Goal: Contribute content: Add original content to the website for others to see

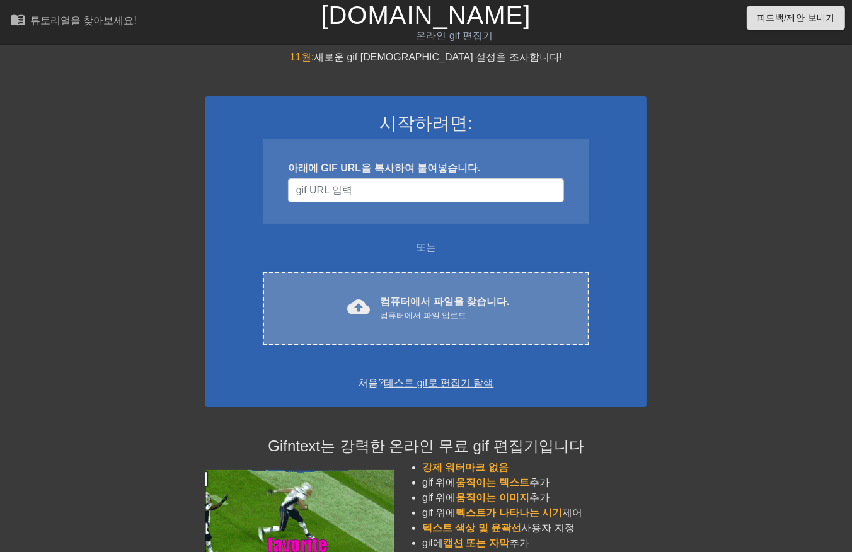
click at [425, 304] on font "컴퓨터에서 파일을 찾습니다." at bounding box center [444, 301] width 129 height 11
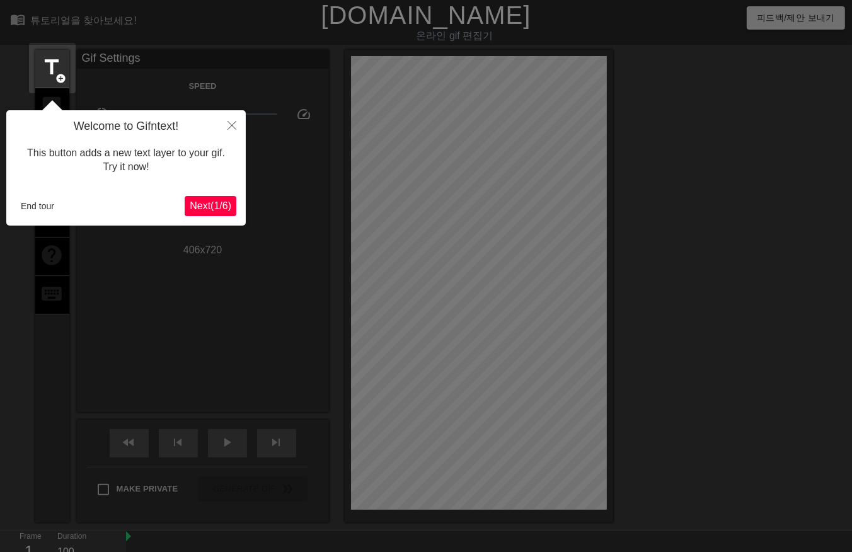
scroll to position [30, 0]
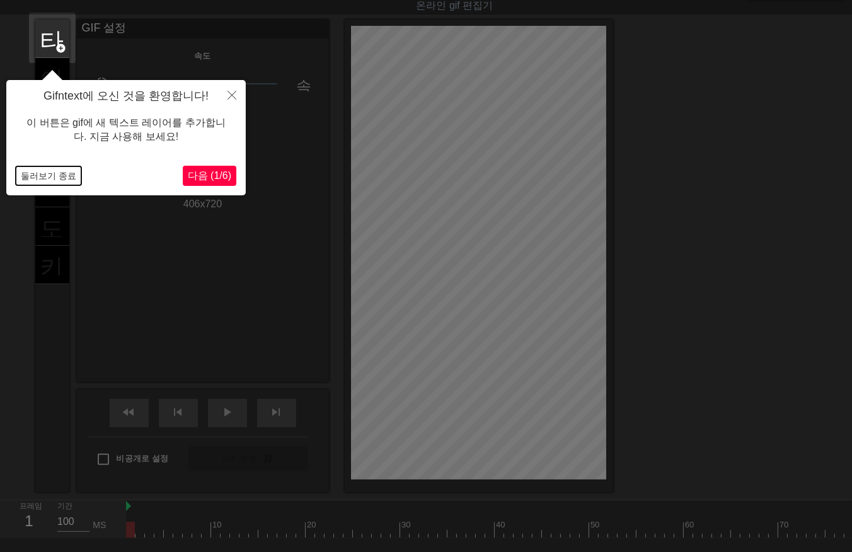
click at [60, 175] on button "둘러보기 종료" at bounding box center [49, 175] width 66 height 19
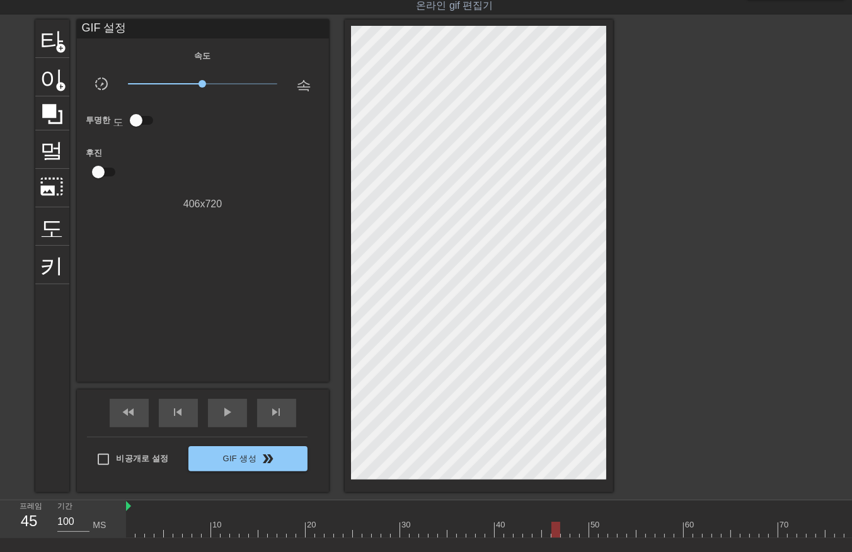
drag, startPoint x: 129, startPoint y: 528, endPoint x: 550, endPoint y: 507, distance: 421.5
click at [550, 507] on div "10 20 30 40 50 60 70 80 90 100 110 120 130 140" at bounding box center [816, 518] width 1380 height 37
click at [558, 531] on div at bounding box center [816, 530] width 1380 height 16
click at [548, 531] on div at bounding box center [816, 530] width 1380 height 16
click at [489, 534] on div at bounding box center [816, 530] width 1380 height 16
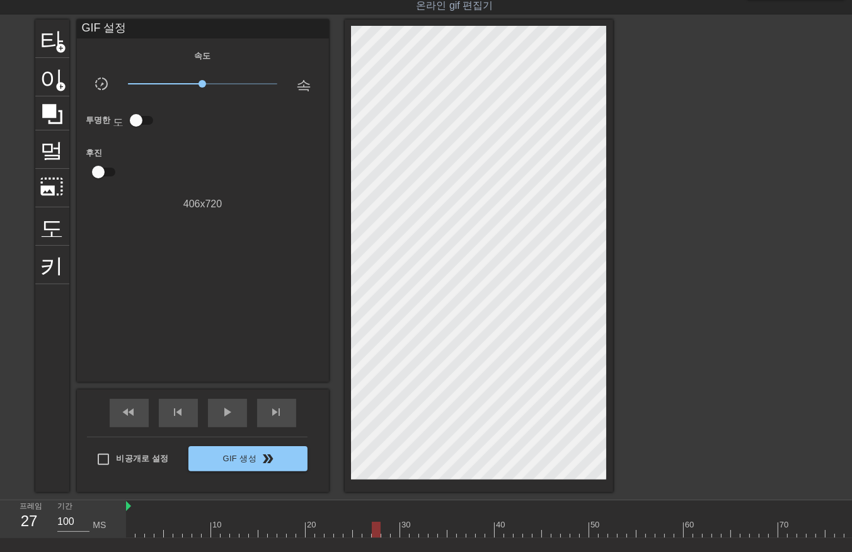
drag, startPoint x: 490, startPoint y: 532, endPoint x: 379, endPoint y: 533, distance: 110.9
click at [379, 533] on div at bounding box center [376, 530] width 9 height 16
drag, startPoint x: 376, startPoint y: 530, endPoint x: 524, endPoint y: 539, distance: 147.8
click at [524, 538] on div "10 20 30 40 50 60 70 80 90 100 110 120 130 140" at bounding box center [489, 519] width 726 height 38
drag, startPoint x: 527, startPoint y: 528, endPoint x: 128, endPoint y: 545, distance: 399.4
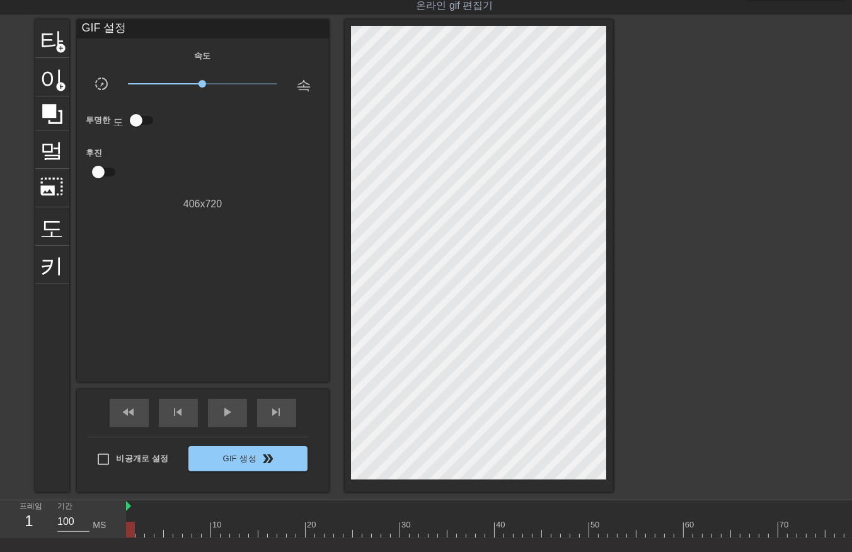
click at [127, 538] on div "10 20 30 40 50 60 70 80 90 100 110 120 130 140" at bounding box center [489, 519] width 726 height 38
click at [141, 530] on div at bounding box center [816, 530] width 1380 height 16
click at [147, 531] on div at bounding box center [816, 530] width 1380 height 16
click at [161, 531] on div at bounding box center [816, 530] width 1380 height 16
drag, startPoint x: 167, startPoint y: 531, endPoint x: 171, endPoint y: 538, distance: 7.9
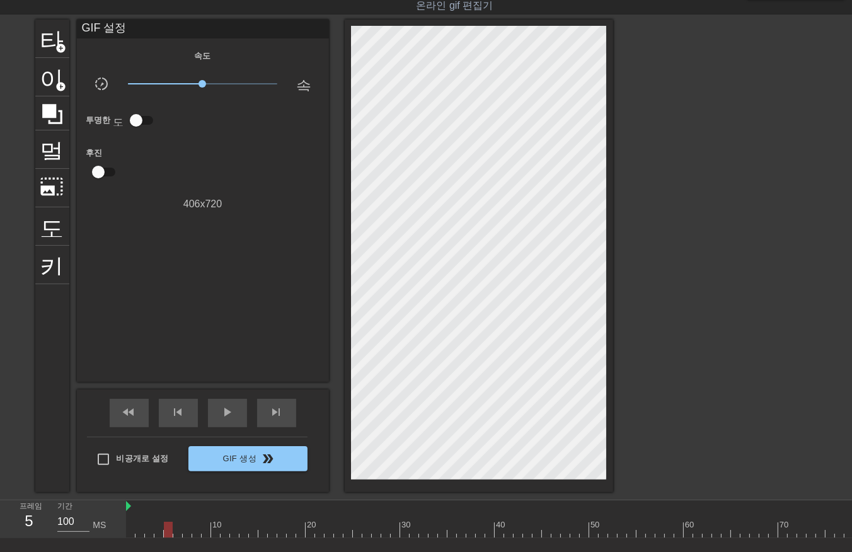
click at [167, 532] on div at bounding box center [816, 530] width 1380 height 16
drag, startPoint x: 178, startPoint y: 531, endPoint x: 184, endPoint y: 537, distance: 8.9
click at [178, 532] on div at bounding box center [816, 530] width 1380 height 16
click at [186, 534] on div at bounding box center [816, 530] width 1380 height 16
click at [196, 533] on div at bounding box center [816, 530] width 1380 height 16
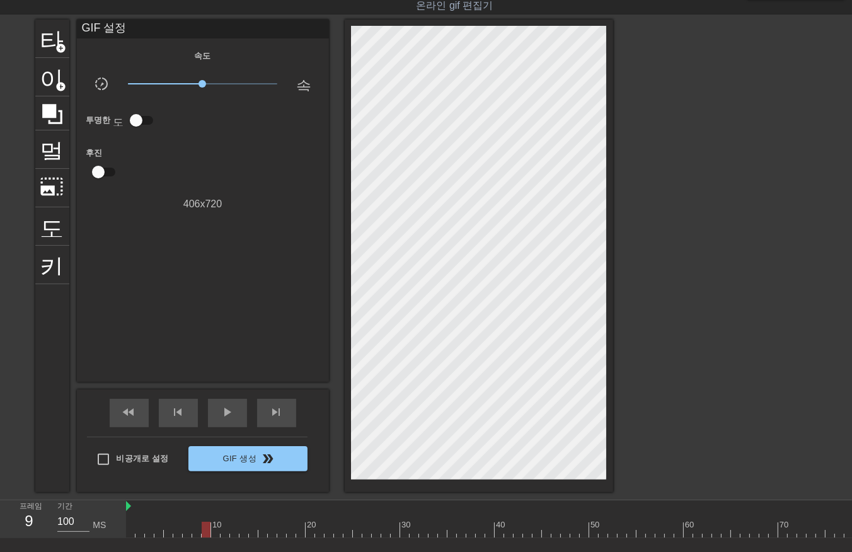
click at [204, 532] on div at bounding box center [816, 530] width 1380 height 16
click at [216, 534] on div at bounding box center [816, 530] width 1380 height 16
click at [222, 531] on div at bounding box center [816, 530] width 1380 height 16
drag, startPoint x: 231, startPoint y: 529, endPoint x: 237, endPoint y: 538, distance: 10.3
click at [234, 533] on div at bounding box center [816, 530] width 1380 height 16
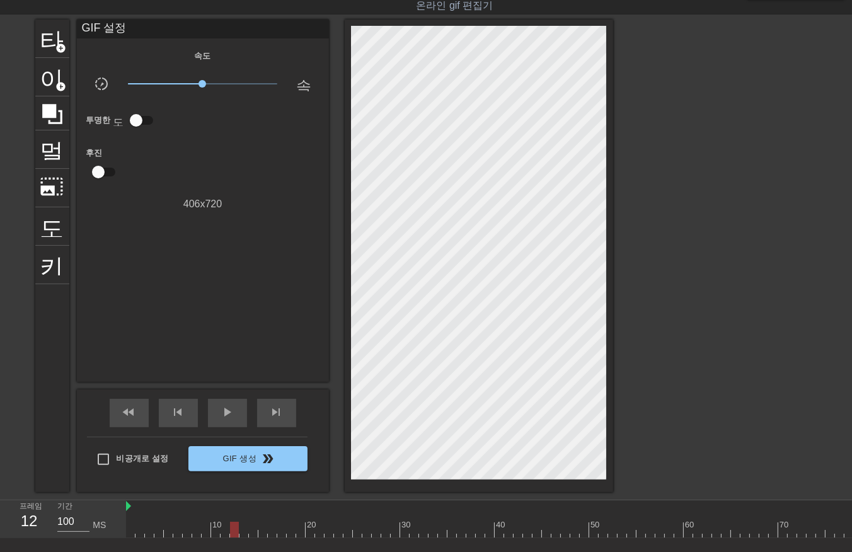
drag, startPoint x: 240, startPoint y: 531, endPoint x: 244, endPoint y: 538, distance: 8.2
click at [241, 534] on div at bounding box center [816, 530] width 1380 height 16
click at [253, 533] on div at bounding box center [816, 530] width 1380 height 16
click at [263, 533] on div at bounding box center [816, 530] width 1380 height 16
click at [269, 532] on div at bounding box center [816, 530] width 1380 height 16
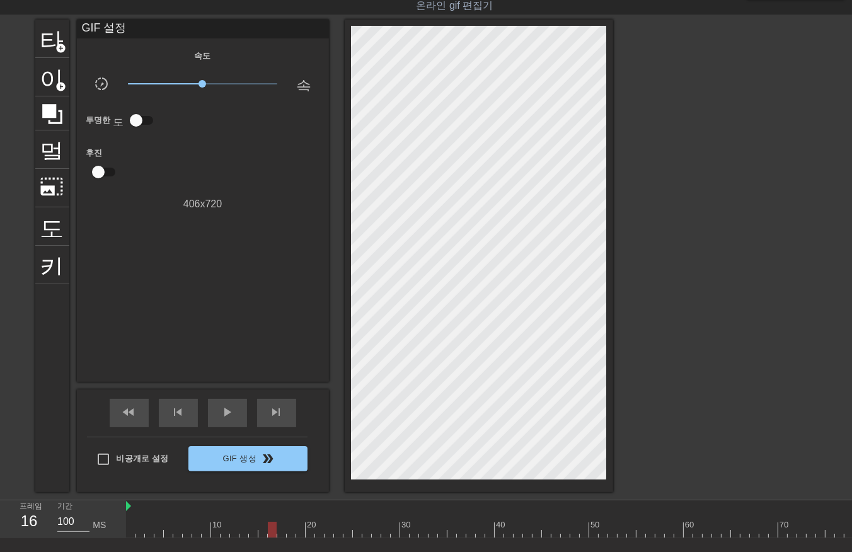
drag, startPoint x: 279, startPoint y: 533, endPoint x: 284, endPoint y: 537, distance: 7.2
click at [279, 533] on div at bounding box center [816, 530] width 1380 height 16
drag, startPoint x: 291, startPoint y: 530, endPoint x: 292, endPoint y: 536, distance: 6.6
click at [290, 534] on div at bounding box center [816, 530] width 1380 height 16
click at [299, 531] on div at bounding box center [816, 530] width 1380 height 16
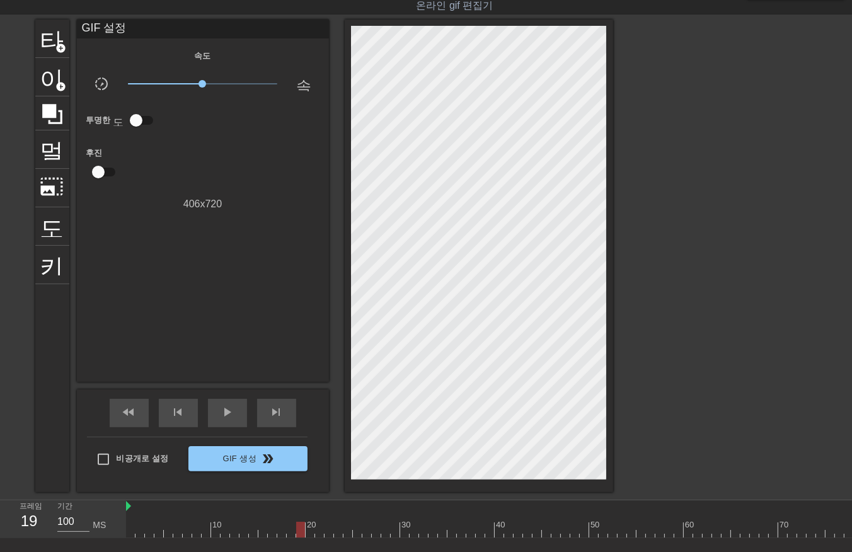
drag, startPoint x: 311, startPoint y: 531, endPoint x: 316, endPoint y: 540, distance: 10.2
click at [315, 538] on div "10 20 30 40 50 60 70 80 90 100 110 120 130 140" at bounding box center [489, 519] width 726 height 38
click at [311, 530] on div at bounding box center [816, 530] width 1380 height 16
drag, startPoint x: 132, startPoint y: 531, endPoint x: 134, endPoint y: 537, distance: 6.4
click at [134, 531] on div at bounding box center [816, 530] width 1380 height 16
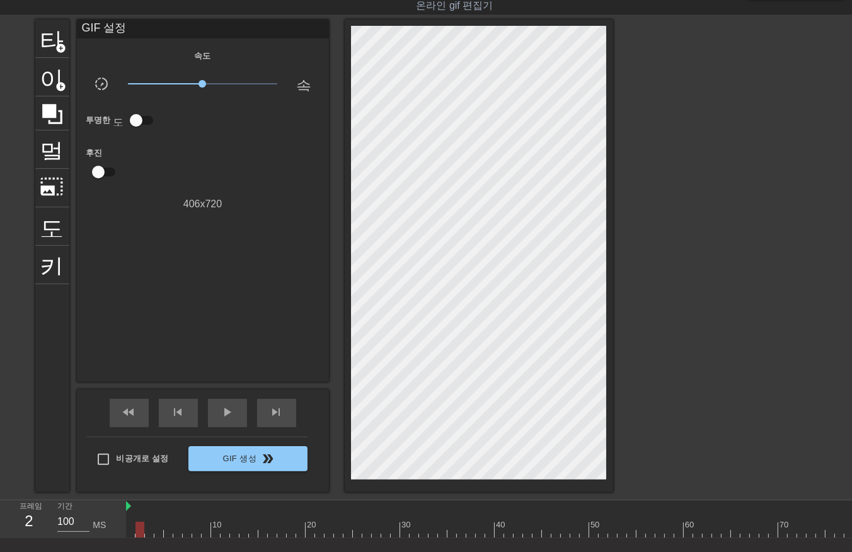
click at [140, 530] on div at bounding box center [816, 530] width 1380 height 16
drag, startPoint x: 149, startPoint y: 530, endPoint x: 158, endPoint y: 532, distance: 9.6
click at [151, 531] on div at bounding box center [816, 530] width 1380 height 16
drag, startPoint x: 158, startPoint y: 528, endPoint x: 159, endPoint y: 540, distance: 11.4
click at [158, 530] on div at bounding box center [816, 530] width 1380 height 16
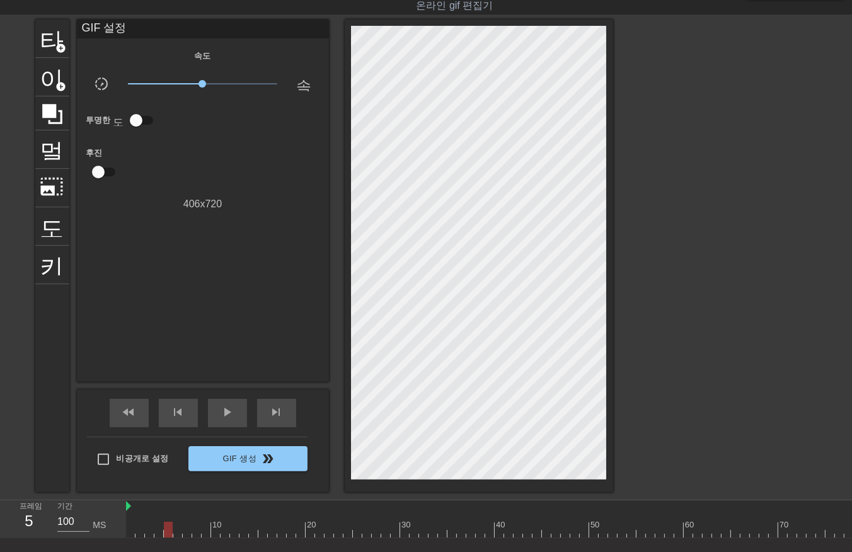
click at [168, 532] on div at bounding box center [816, 530] width 1380 height 16
drag, startPoint x: 174, startPoint y: 530, endPoint x: 180, endPoint y: 536, distance: 8.9
click at [180, 536] on div at bounding box center [816, 530] width 1380 height 16
drag, startPoint x: 184, startPoint y: 526, endPoint x: 190, endPoint y: 538, distance: 12.7
click at [190, 536] on div at bounding box center [816, 530] width 1380 height 16
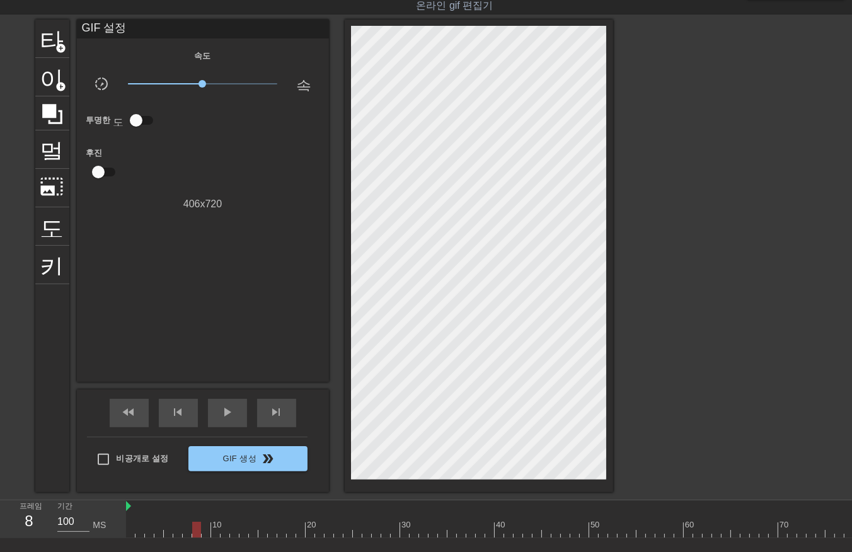
click at [193, 529] on div at bounding box center [816, 530] width 1380 height 16
click at [205, 533] on div at bounding box center [816, 530] width 1380 height 16
click at [216, 533] on div at bounding box center [816, 530] width 1380 height 16
click at [226, 536] on div at bounding box center [816, 530] width 1380 height 16
drag, startPoint x: 231, startPoint y: 529, endPoint x: 234, endPoint y: 538, distance: 8.8
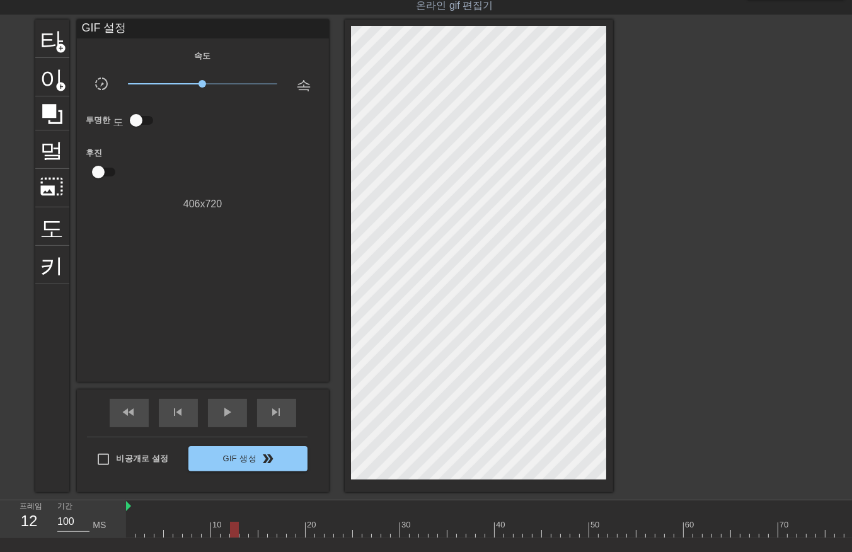
click at [234, 536] on div at bounding box center [816, 530] width 1380 height 16
drag, startPoint x: 241, startPoint y: 529, endPoint x: 242, endPoint y: 536, distance: 7.0
click at [242, 533] on div at bounding box center [816, 530] width 1380 height 16
click at [253, 531] on div at bounding box center [816, 530] width 1380 height 16
drag, startPoint x: 261, startPoint y: 530, endPoint x: 263, endPoint y: 536, distance: 6.6
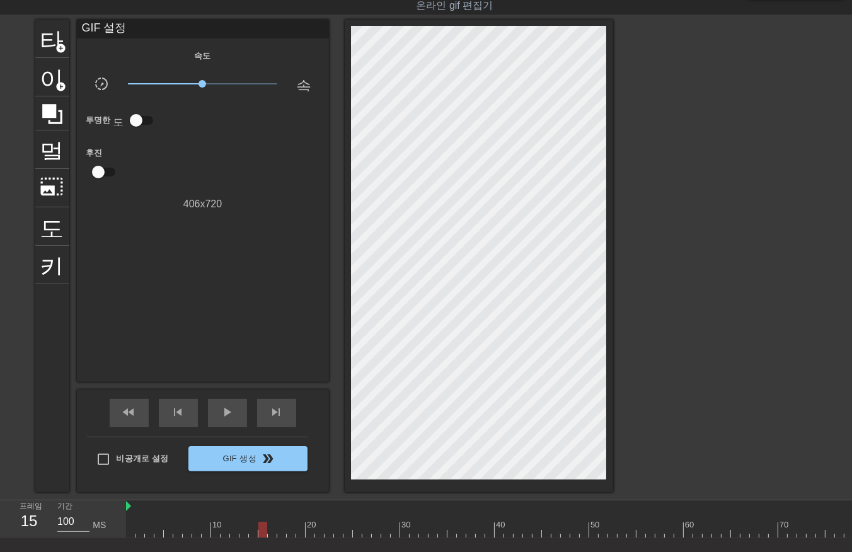
click at [261, 534] on div at bounding box center [816, 530] width 1380 height 16
click at [274, 533] on div at bounding box center [816, 530] width 1380 height 16
click at [280, 531] on div at bounding box center [816, 530] width 1380 height 16
click at [290, 533] on div at bounding box center [816, 530] width 1380 height 16
click at [300, 532] on div at bounding box center [816, 530] width 1380 height 16
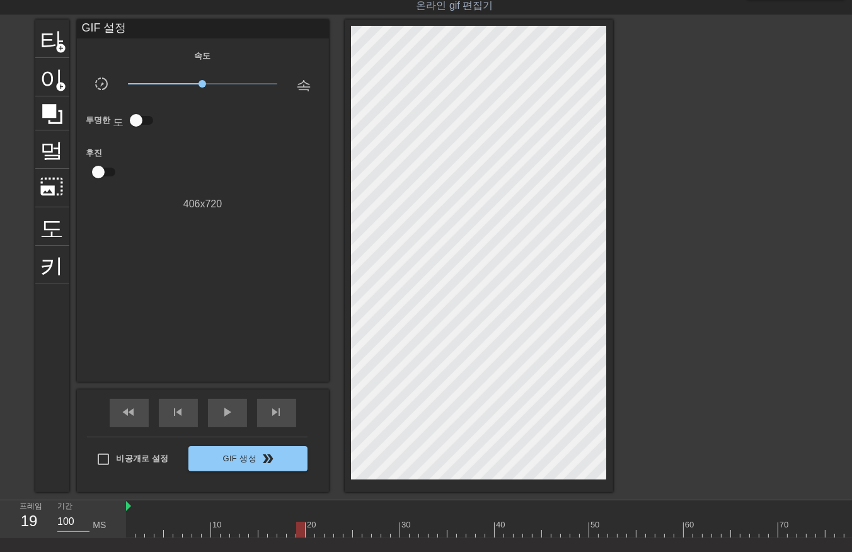
drag, startPoint x: 309, startPoint y: 527, endPoint x: 311, endPoint y: 534, distance: 7.2
click at [310, 533] on div at bounding box center [816, 530] width 1380 height 16
drag, startPoint x: 318, startPoint y: 530, endPoint x: 321, endPoint y: 536, distance: 6.8
click at [318, 534] on div at bounding box center [816, 530] width 1380 height 16
drag, startPoint x: 326, startPoint y: 529, endPoint x: 332, endPoint y: 537, distance: 9.5
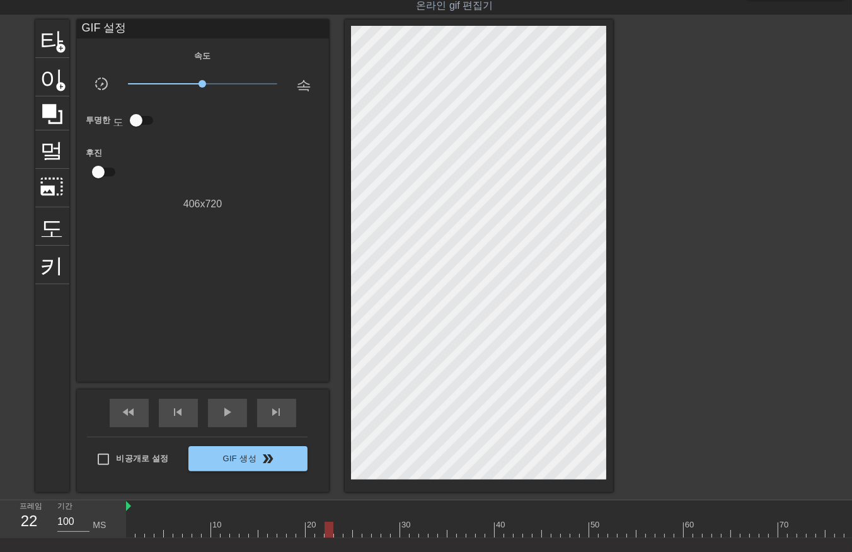
click at [329, 533] on div at bounding box center [816, 530] width 1380 height 16
drag, startPoint x: 337, startPoint y: 530, endPoint x: 340, endPoint y: 538, distance: 8.2
click at [337, 533] on div at bounding box center [816, 530] width 1380 height 16
drag, startPoint x: 345, startPoint y: 529, endPoint x: 349, endPoint y: 538, distance: 9.0
click at [349, 537] on div "10 20 30 40 50 60 70 80 90 100 110 120 130 140" at bounding box center [816, 519] width 1380 height 38
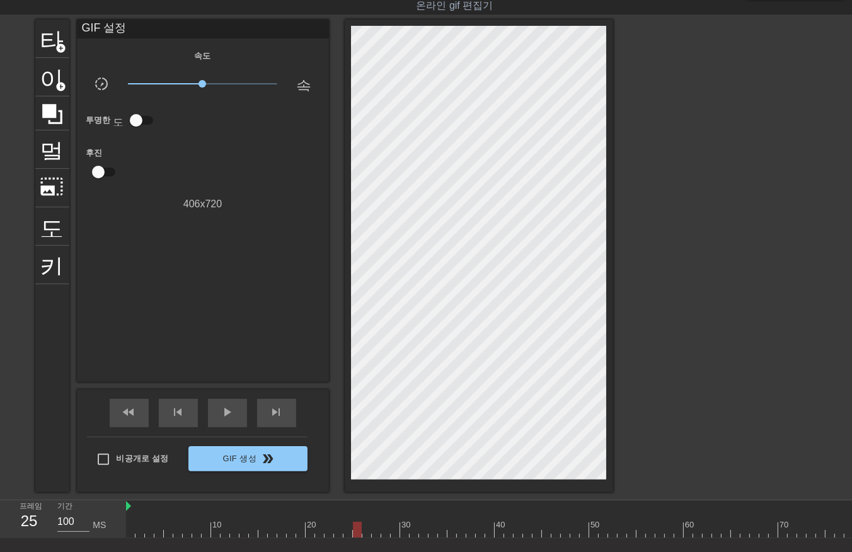
drag, startPoint x: 357, startPoint y: 529, endPoint x: 358, endPoint y: 537, distance: 7.6
click at [358, 537] on div "10 20 30 40 50 60 70 80 90 100 110 120 130 140" at bounding box center [816, 519] width 1380 height 38
drag, startPoint x: 366, startPoint y: 529, endPoint x: 364, endPoint y: 536, distance: 6.4
click at [364, 536] on div at bounding box center [816, 530] width 1380 height 16
drag, startPoint x: 373, startPoint y: 530, endPoint x: 378, endPoint y: 538, distance: 9.1
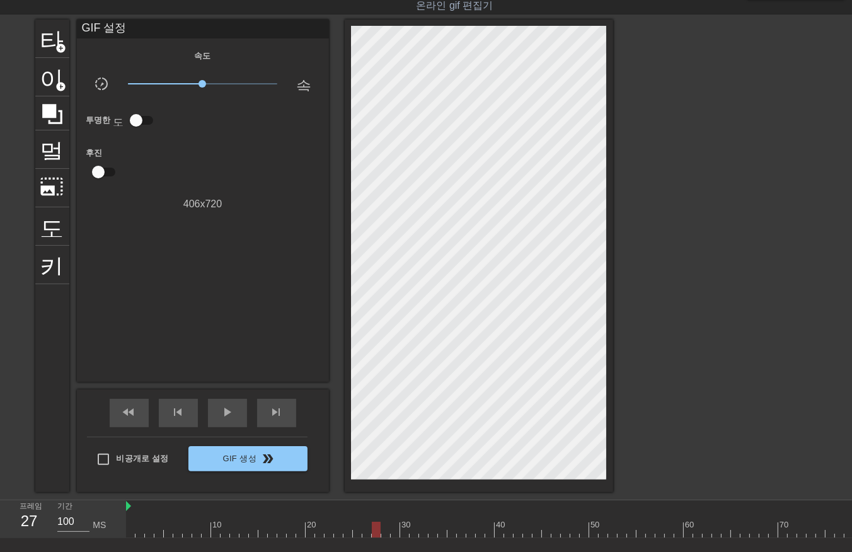
click at [377, 536] on div at bounding box center [816, 530] width 1380 height 16
drag, startPoint x: 384, startPoint y: 528, endPoint x: 391, endPoint y: 541, distance: 14.7
click at [387, 536] on div at bounding box center [816, 530] width 1380 height 16
drag, startPoint x: 393, startPoint y: 528, endPoint x: 406, endPoint y: 540, distance: 17.4
click at [396, 533] on div at bounding box center [816, 530] width 1380 height 16
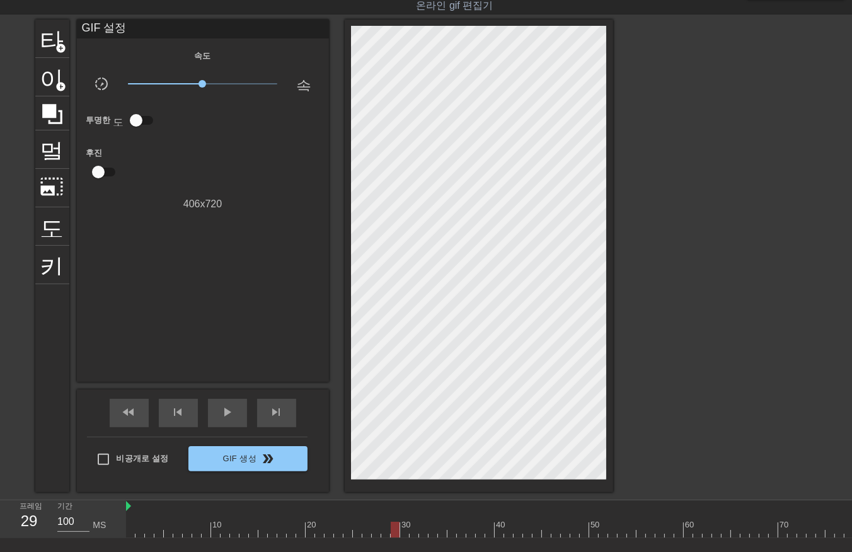
drag, startPoint x: 405, startPoint y: 534, endPoint x: 408, endPoint y: 540, distance: 6.5
click at [407, 537] on div "10 20 30 40 50 60 70 80 90 100 110 120 130 140" at bounding box center [816, 519] width 1380 height 38
drag, startPoint x: 411, startPoint y: 528, endPoint x: 414, endPoint y: 541, distance: 13.0
click at [413, 533] on div at bounding box center [816, 530] width 1380 height 16
drag, startPoint x: 420, startPoint y: 529, endPoint x: 426, endPoint y: 538, distance: 10.8
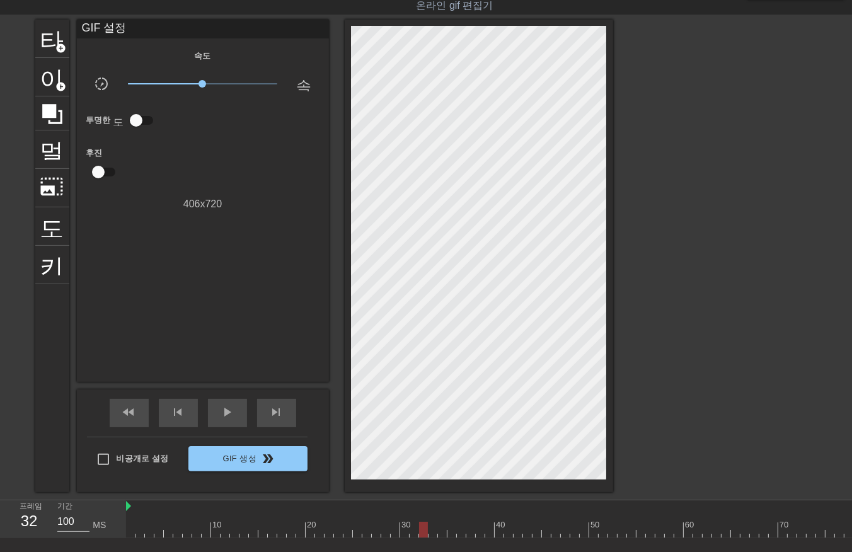
click at [424, 537] on div "10 20 30 40 50 60 70 80 90 100 110 120 130 140" at bounding box center [816, 519] width 1380 height 38
click at [432, 533] on div at bounding box center [816, 530] width 1380 height 16
drag, startPoint x: 442, startPoint y: 529, endPoint x: 451, endPoint y: 538, distance: 12.9
click at [445, 536] on div at bounding box center [816, 530] width 1380 height 16
click at [451, 533] on div at bounding box center [816, 530] width 1380 height 16
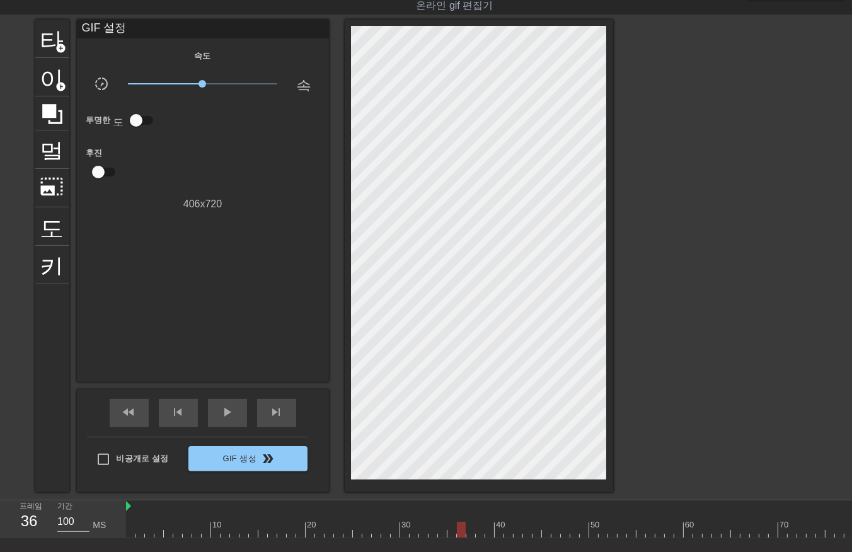
drag, startPoint x: 461, startPoint y: 529, endPoint x: 461, endPoint y: 541, distance: 11.3
click at [461, 534] on div at bounding box center [816, 530] width 1380 height 16
drag, startPoint x: 469, startPoint y: 528, endPoint x: 469, endPoint y: 537, distance: 9.5
click at [469, 534] on div at bounding box center [816, 530] width 1380 height 16
drag, startPoint x: 478, startPoint y: 528, endPoint x: 486, endPoint y: 540, distance: 14.5
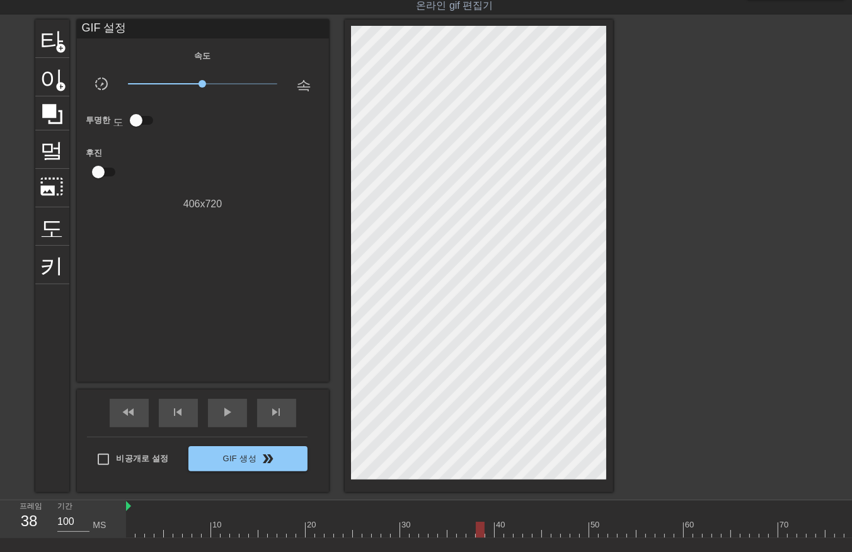
click at [479, 533] on div at bounding box center [816, 530] width 1380 height 16
click at [487, 533] on div at bounding box center [816, 530] width 1380 height 16
drag, startPoint x: 499, startPoint y: 528, endPoint x: 498, endPoint y: 536, distance: 7.7
click at [498, 534] on div at bounding box center [816, 530] width 1380 height 16
drag, startPoint x: 507, startPoint y: 529, endPoint x: 507, endPoint y: 540, distance: 10.1
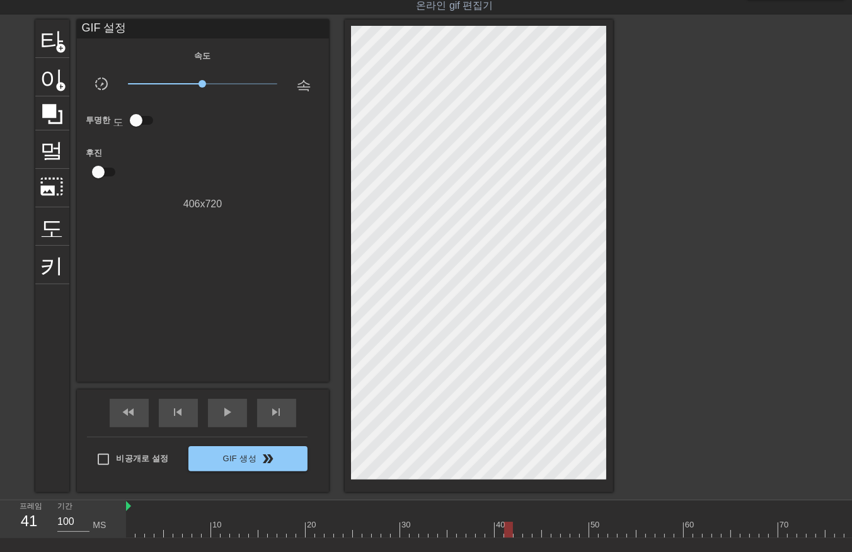
click at [507, 537] on div "10 20 30 40 50 60 70 80 90 100 110 120 130 140" at bounding box center [816, 519] width 1380 height 38
click at [519, 534] on div at bounding box center [816, 530] width 1380 height 16
click at [529, 534] on div at bounding box center [816, 530] width 1380 height 16
drag, startPoint x: 534, startPoint y: 528, endPoint x: 540, endPoint y: 539, distance: 12.7
click at [534, 534] on div at bounding box center [816, 530] width 1380 height 16
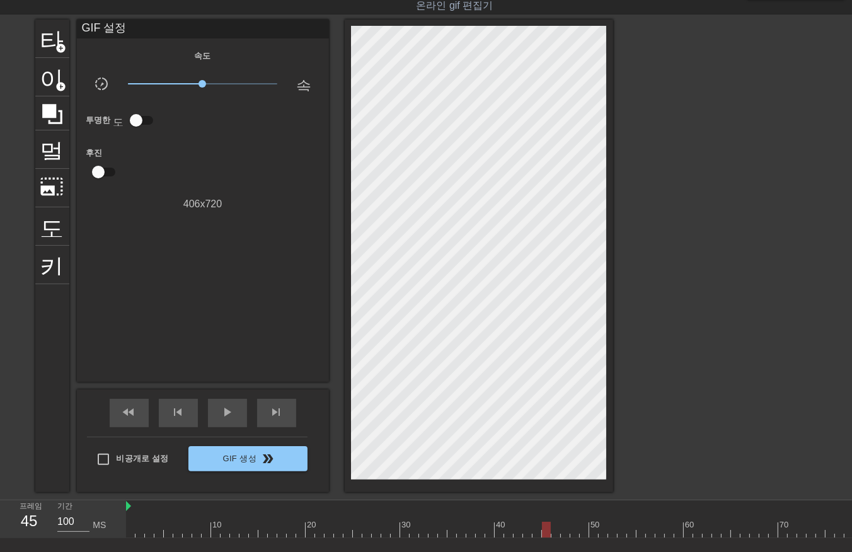
drag, startPoint x: 545, startPoint y: 527, endPoint x: 546, endPoint y: 534, distance: 7.7
click at [546, 534] on div at bounding box center [816, 530] width 1380 height 16
click at [552, 533] on div at bounding box center [816, 530] width 1380 height 16
